Goal: Task Accomplishment & Management: Complete application form

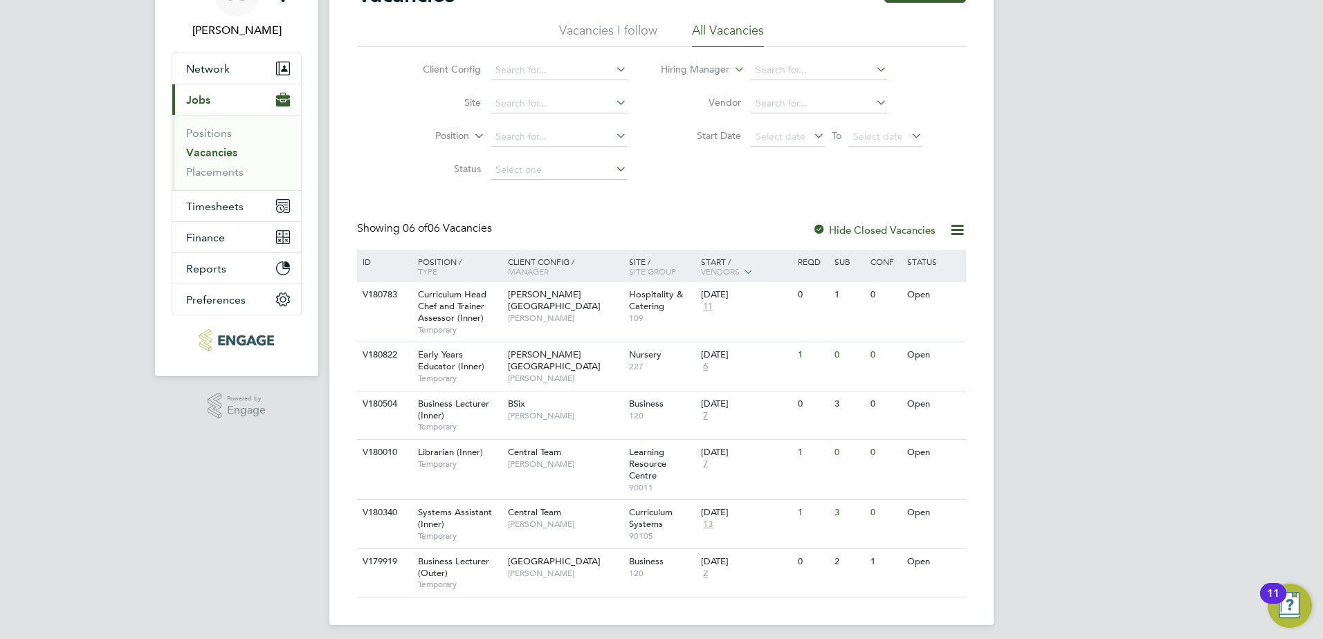
scroll to position [89, 0]
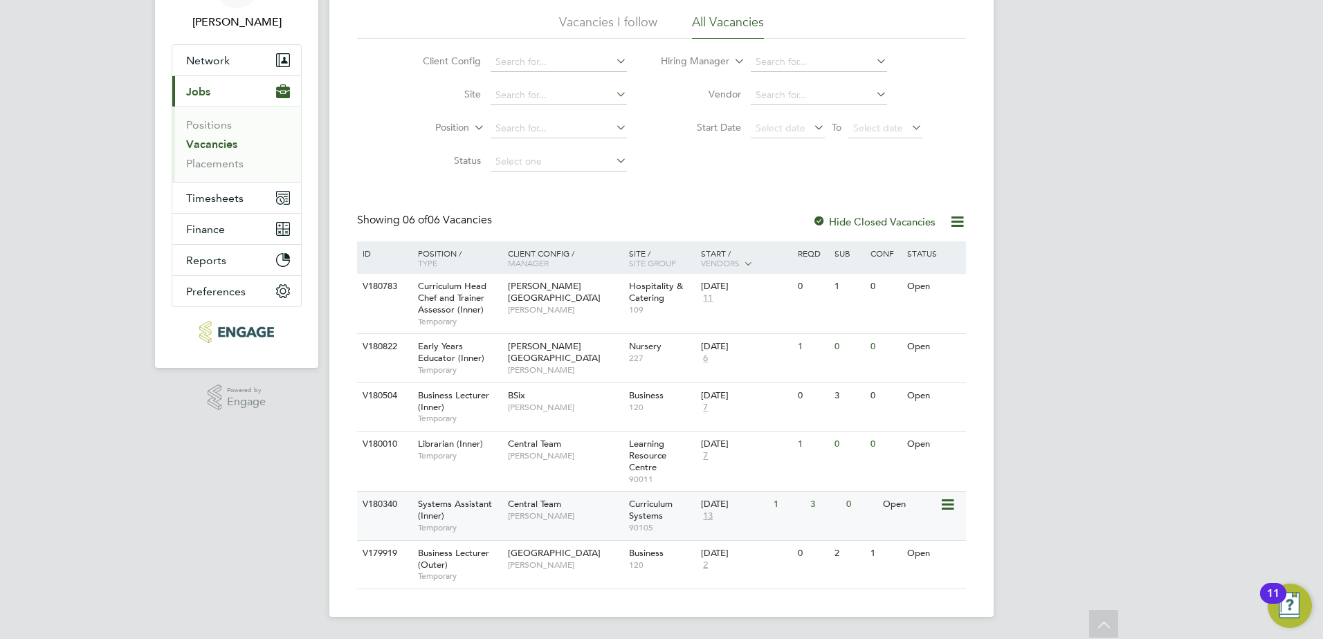
click at [490, 501] on span "Systems Assistant (Inner)" at bounding box center [455, 510] width 74 height 24
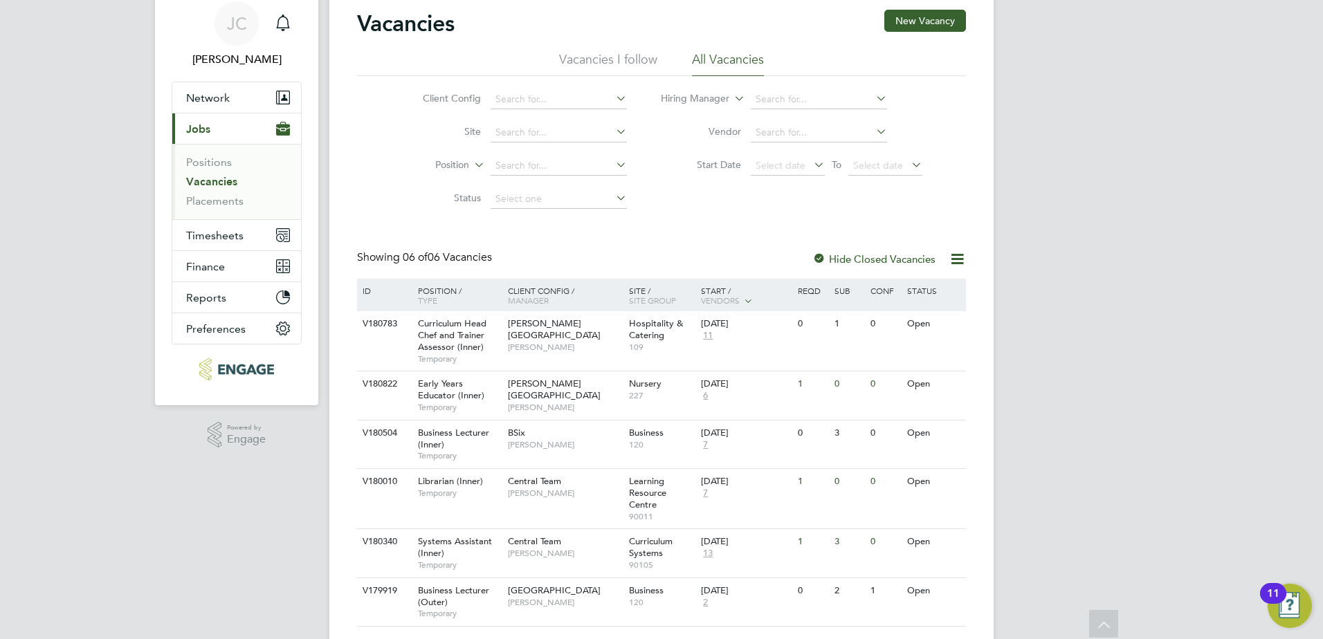
scroll to position [0, 0]
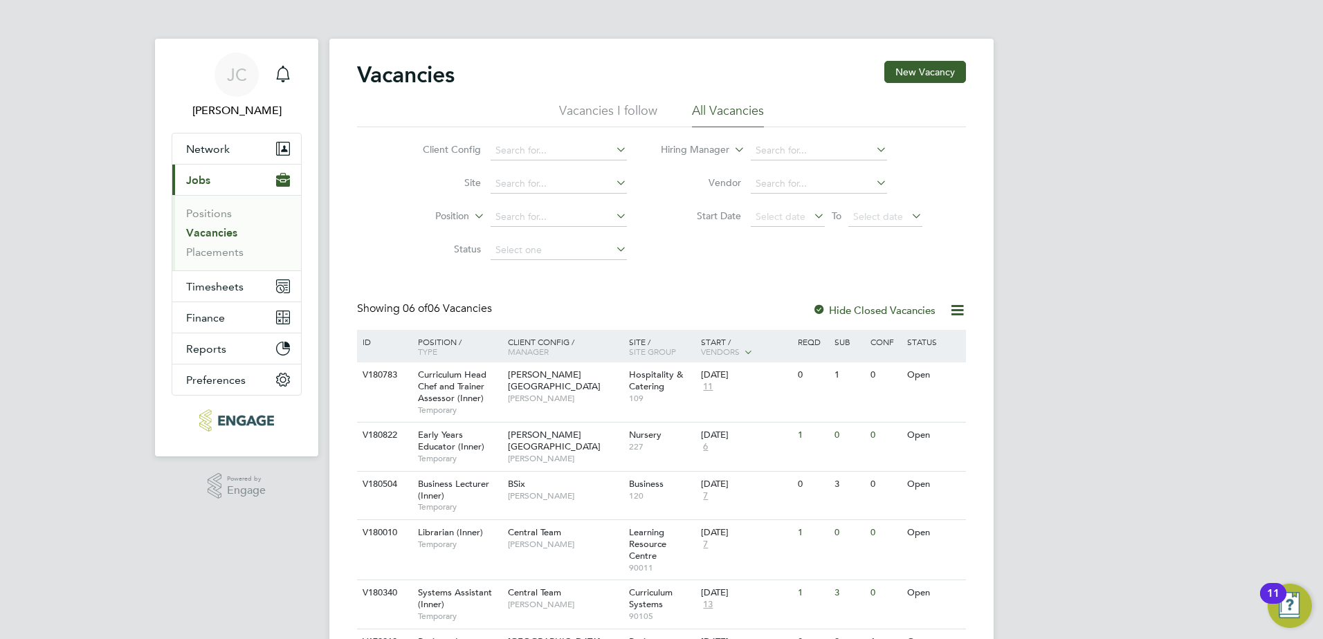
click at [209, 229] on link "Vacancies" at bounding box center [211, 232] width 51 height 13
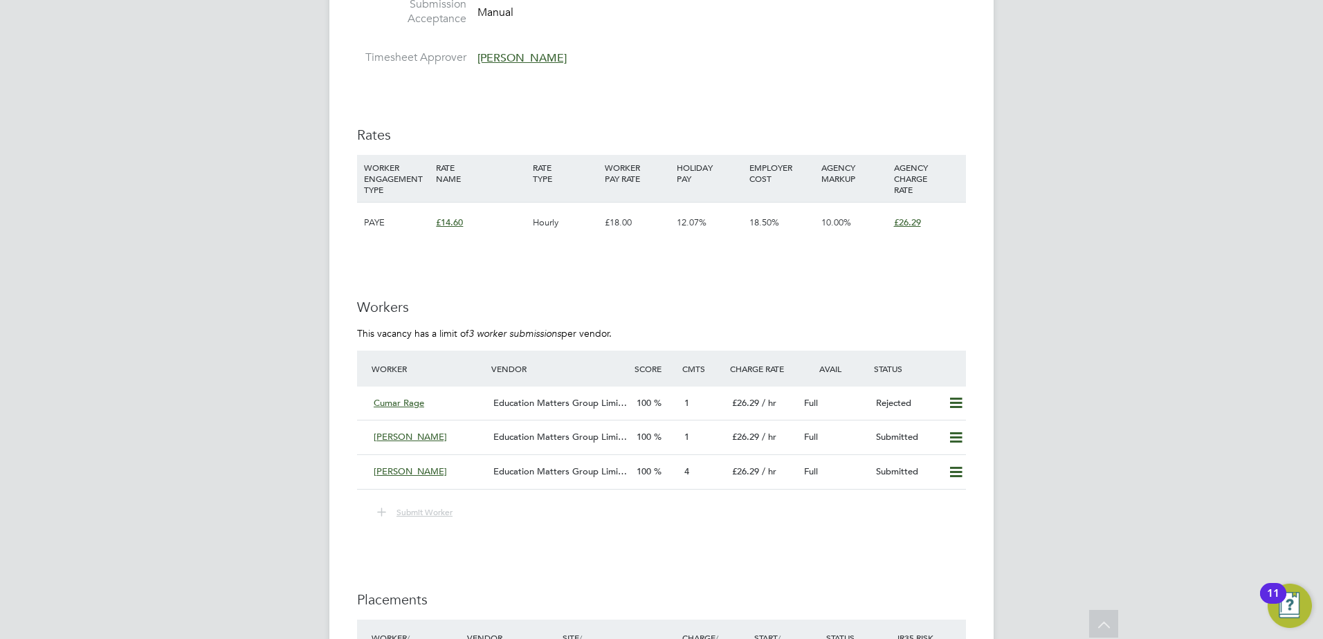
scroll to position [1930, 0]
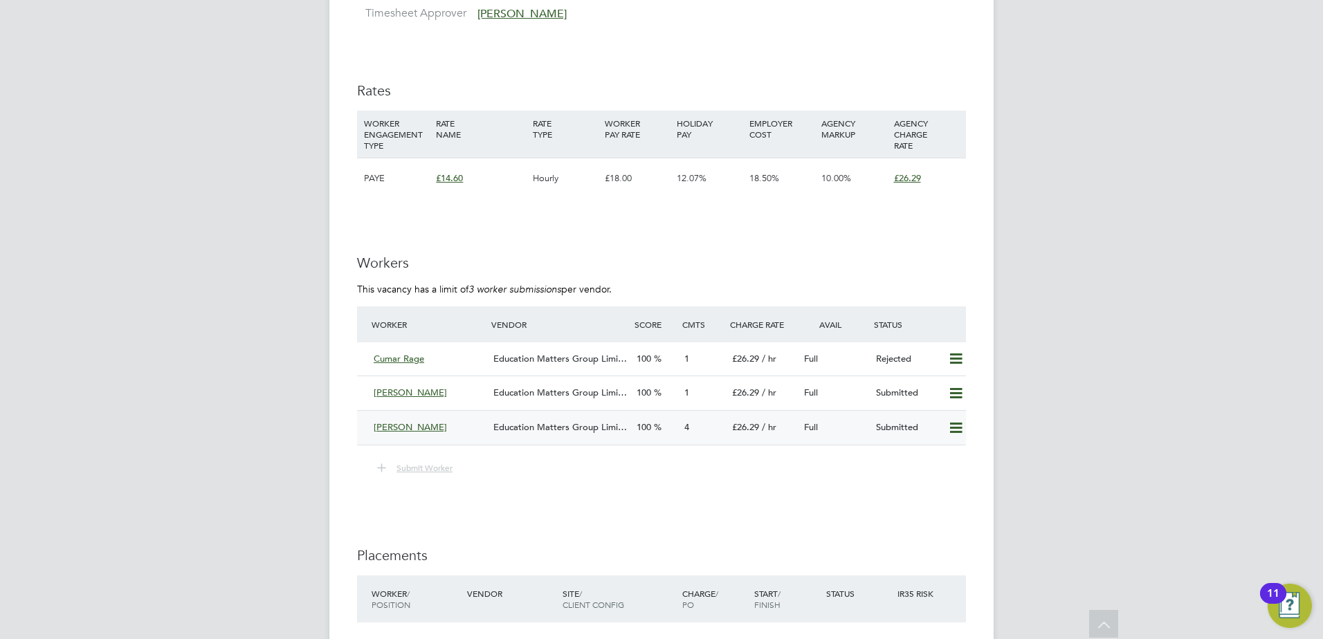
click at [543, 427] on span "Education Matters Group Limi…" at bounding box center [560, 427] width 134 height 12
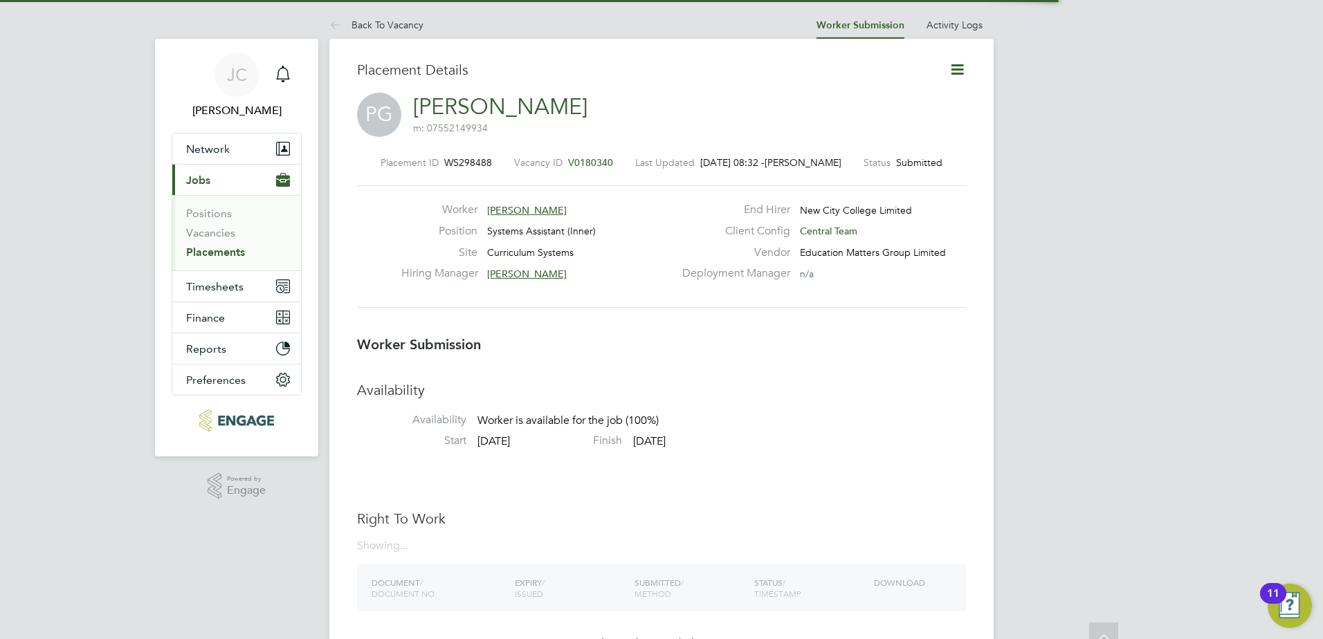
scroll to position [13, 78]
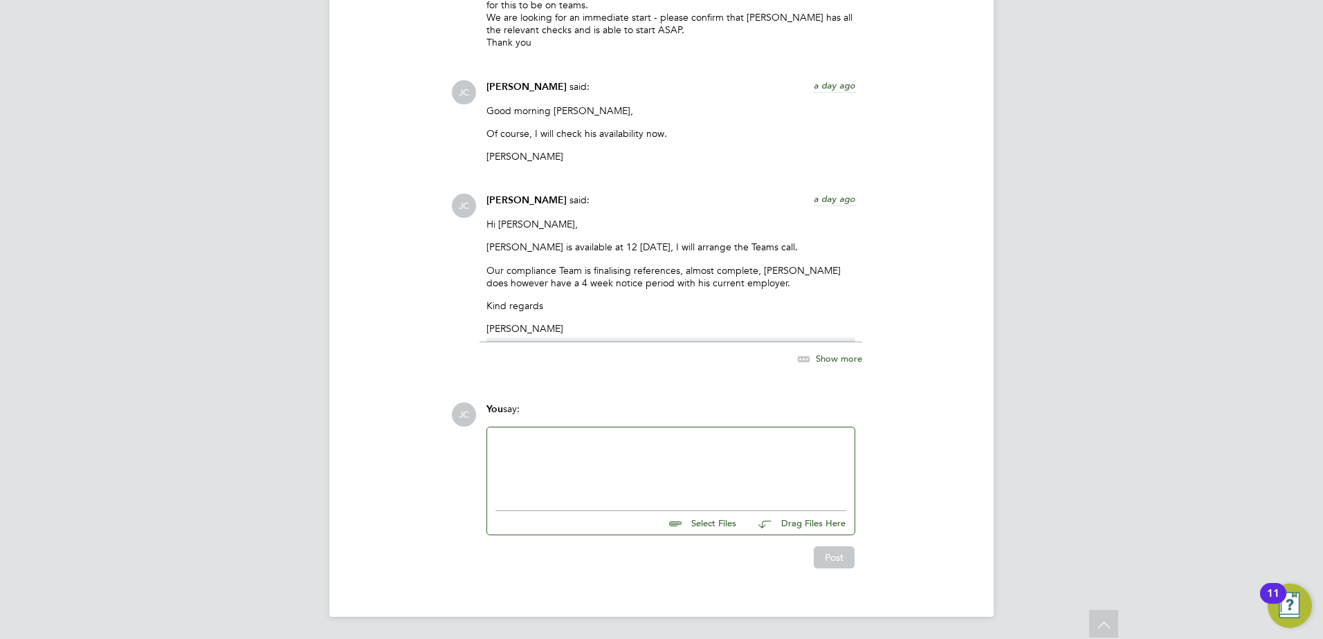
click at [583, 454] on div at bounding box center [670, 466] width 351 height 60
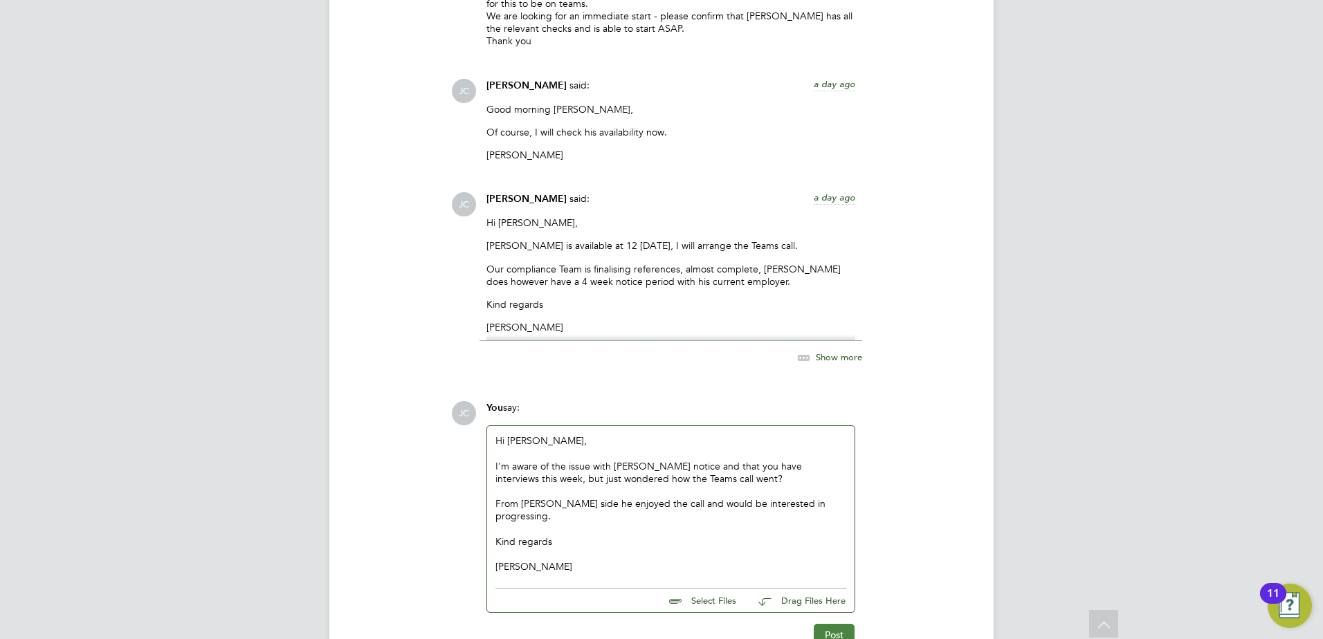
click at [825, 624] on button "Post" at bounding box center [834, 635] width 41 height 22
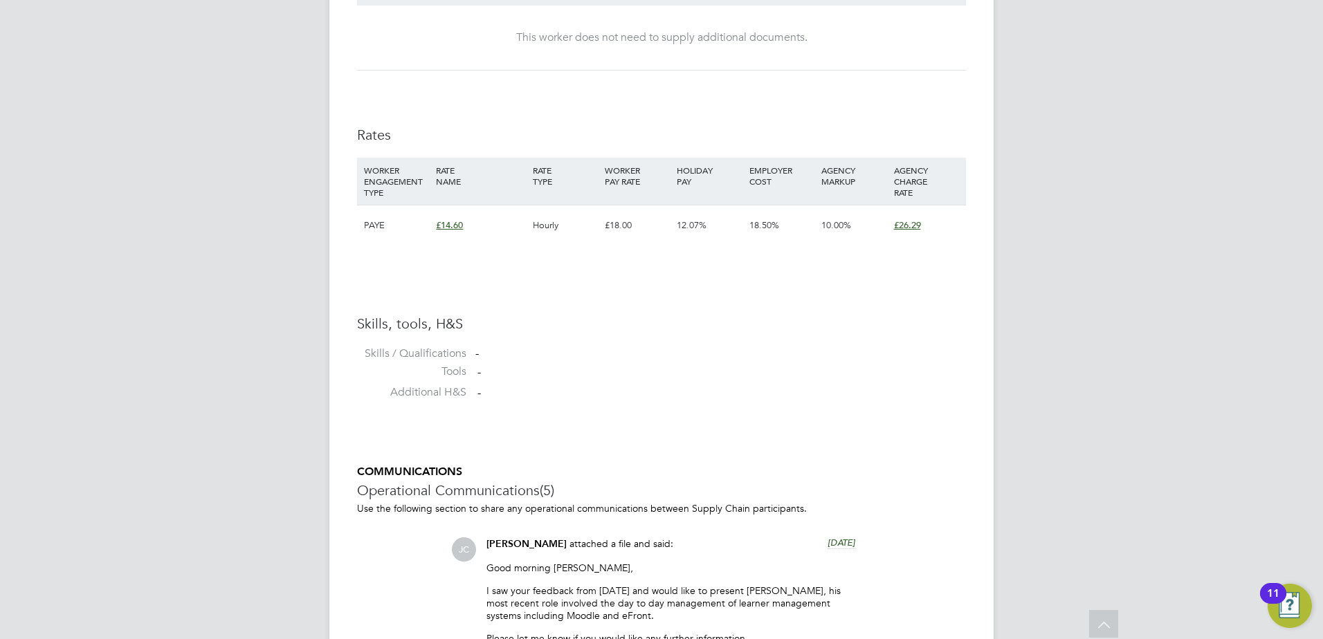
scroll to position [774, 0]
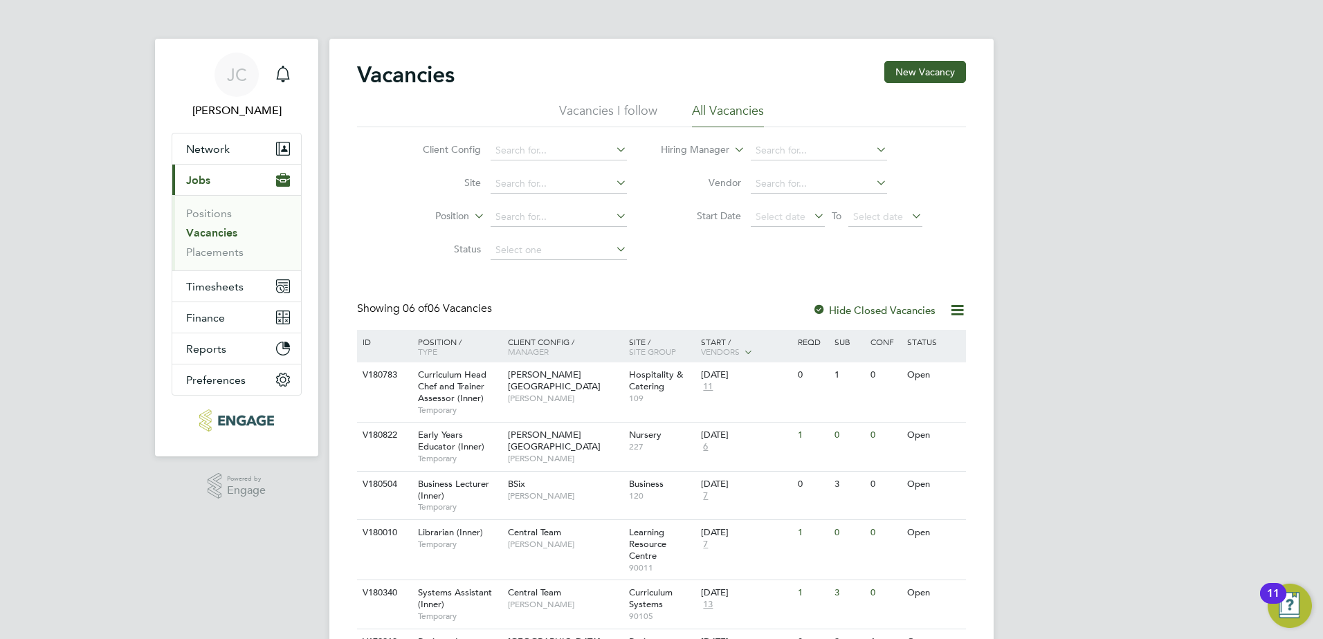
click at [232, 525] on div "[PERSON_NAME] [PERSON_NAME] Notifications Applications: Network Team Members Bu…" at bounding box center [661, 364] width 1323 height 728
